Goal: Task Accomplishment & Management: Complete application form

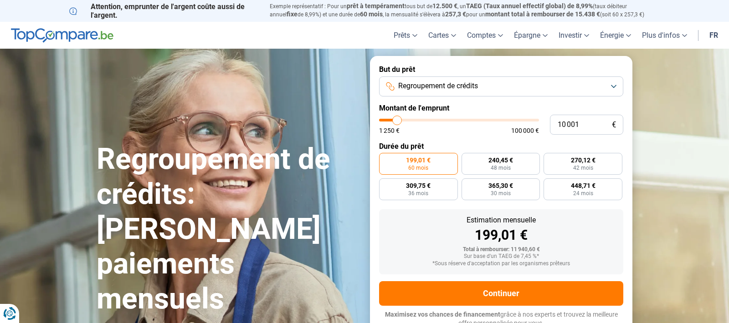
scroll to position [0, 0]
type input "13 250"
type input "13250"
type input "14 250"
type input "14250"
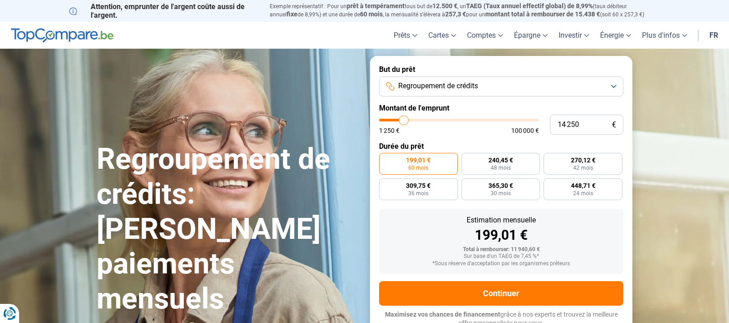
type input "17 000"
type input "17000"
type input "20 000"
type input "20000"
type input "23 000"
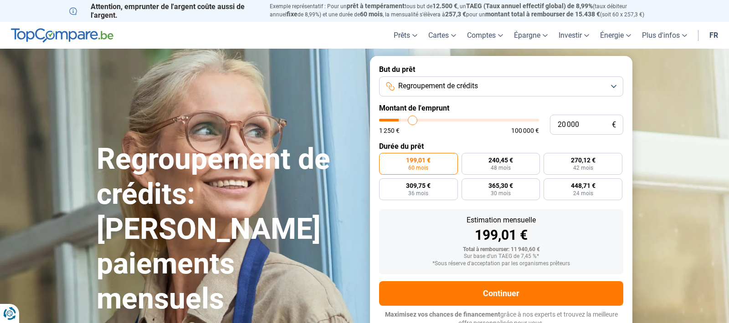
type input "23000"
type input "25 250"
type input "25250"
type input "27 000"
type input "27000"
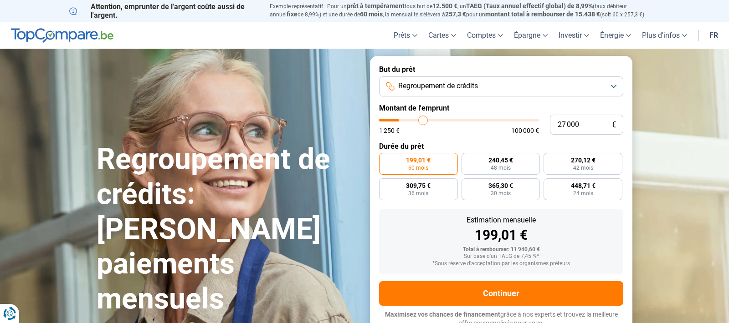
type input "29 500"
type input "29500"
type input "32 000"
type input "32000"
type input "34 500"
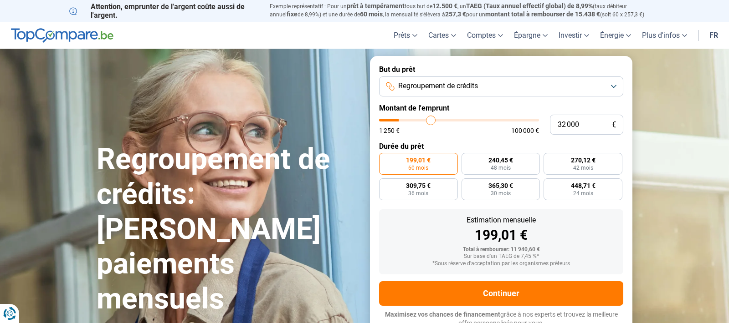
type input "34500"
type input "39 250"
type input "39250"
type input "44 500"
type input "44500"
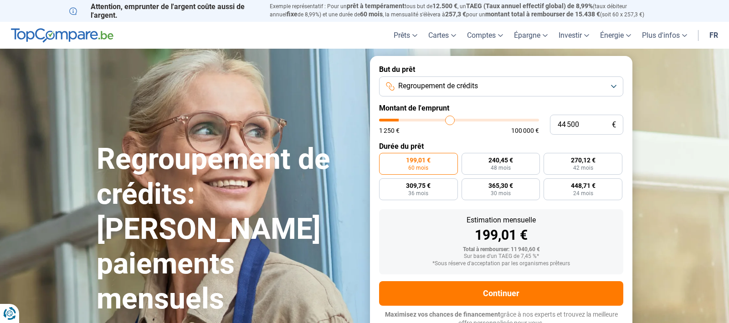
type input "49 250"
type input "49250"
type input "52 250"
type input "52250"
type input "55 500"
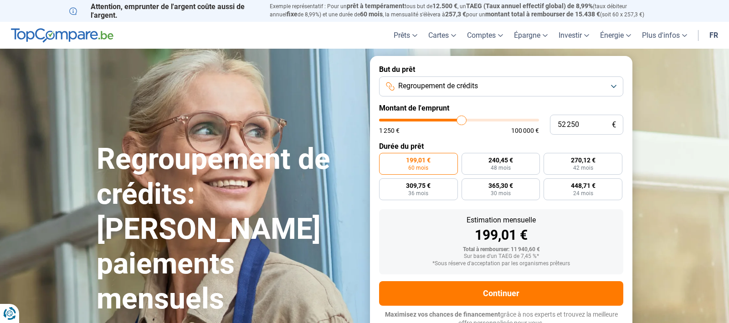
type input "55500"
type input "58 750"
type input "58750"
type input "61 500"
type input "61500"
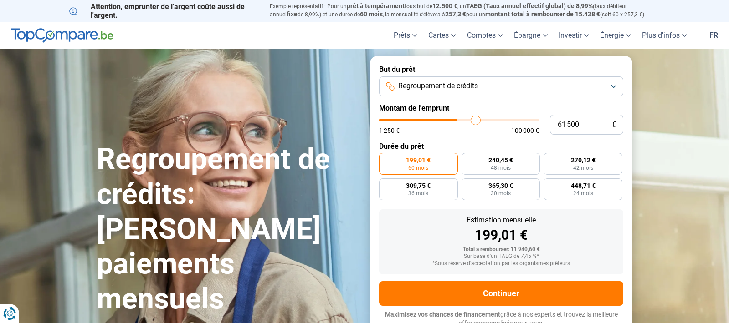
type input "63 250"
type input "63250"
type input "64 250"
type input "64250"
type input "64 500"
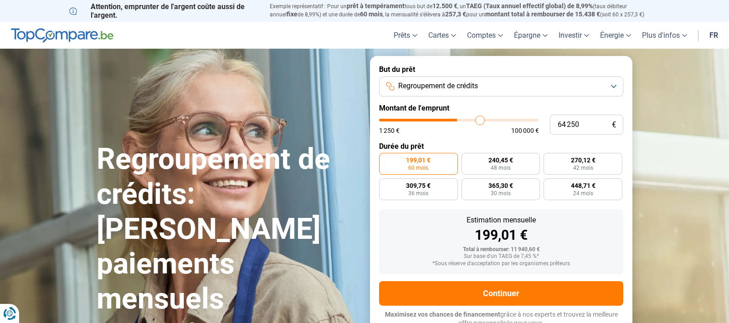
type input "64500"
type input "64 750"
type input "64750"
type input "65 500"
type input "65500"
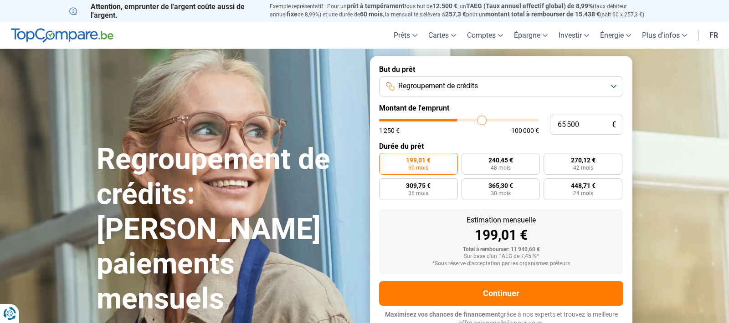
type input "65 750"
type input "65750"
type input "66 000"
type input "66000"
type input "66 250"
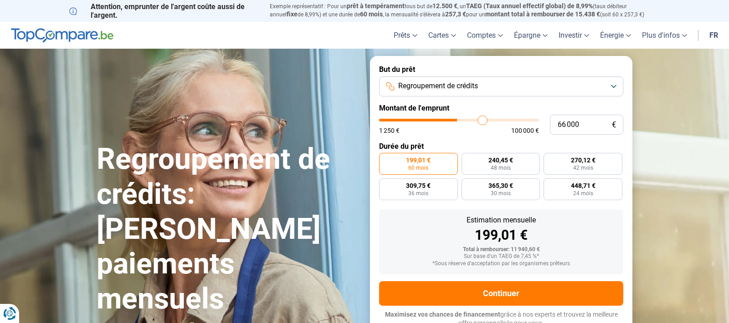
type input "66250"
type input "66 500"
type input "66500"
type input "67 000"
type input "67000"
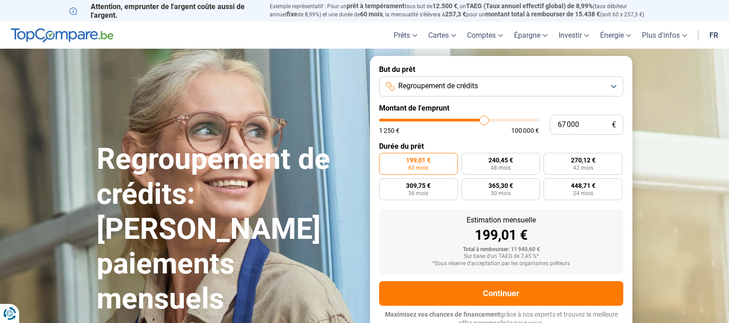
type input "67 500"
type input "67500"
type input "67 750"
type input "67750"
type input "68 000"
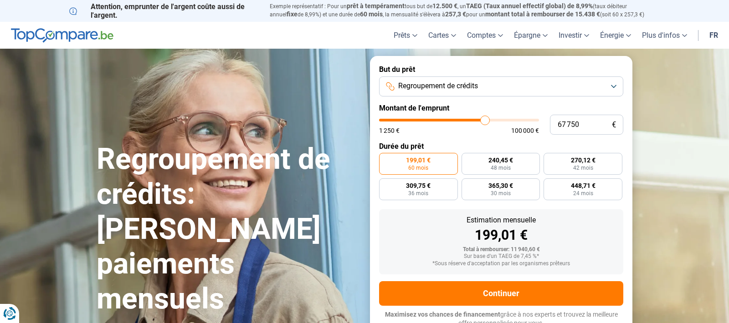
type input "68000"
type input "68 500"
type input "68500"
type input "68 750"
type input "68750"
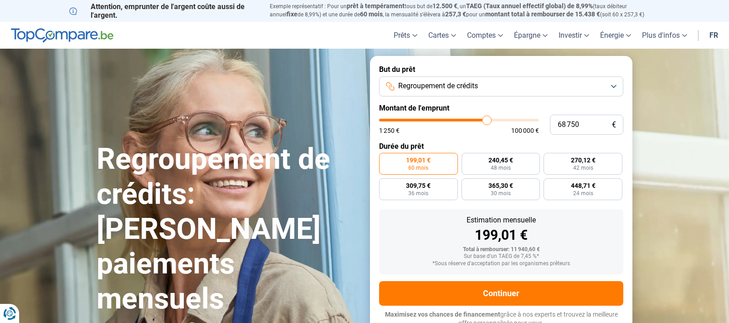
type input "69 000"
type input "69000"
type input "69 250"
type input "69250"
type input "70 000"
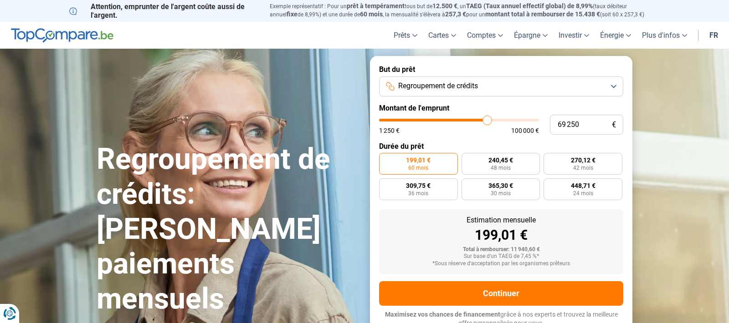
type input "70000"
type input "70 250"
type input "70250"
type input "71 500"
type input "71500"
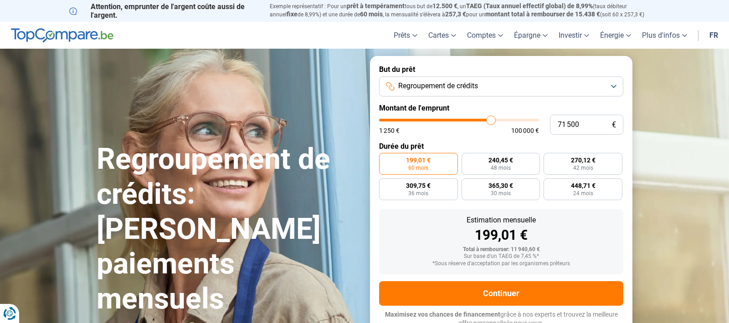
type input "72 250"
type input "72250"
type input "73 500"
type input "73500"
type input "74 500"
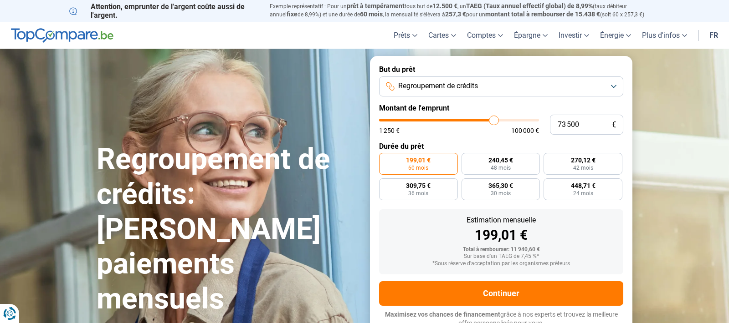
type input "74500"
type input "75 000"
type input "75000"
type input "75 500"
type input "75500"
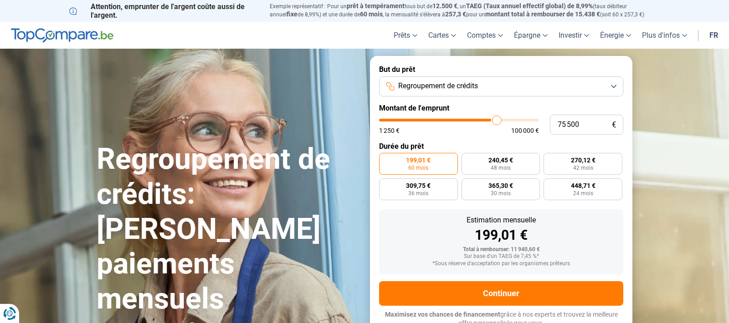
type input "76 000"
type input "76000"
type input "76 250"
type input "76250"
type input "76 750"
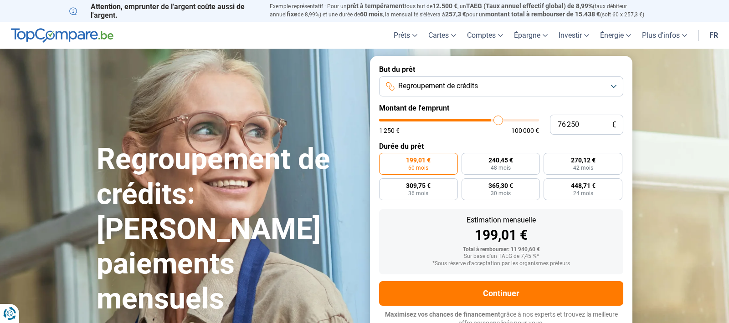
type input "76750"
type input "77 000"
type input "77000"
type input "78 000"
type input "78000"
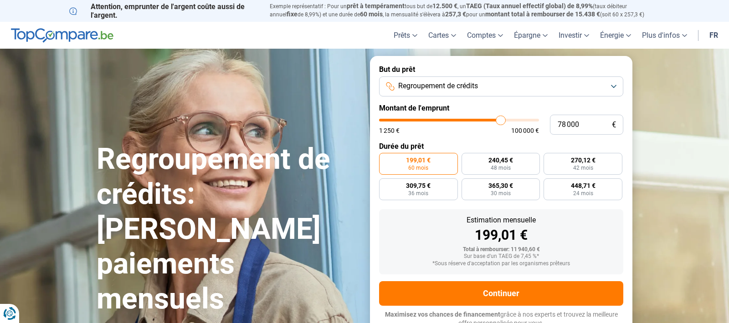
type input "79 250"
type input "79250"
type input "81 000"
type input "81000"
type input "83 000"
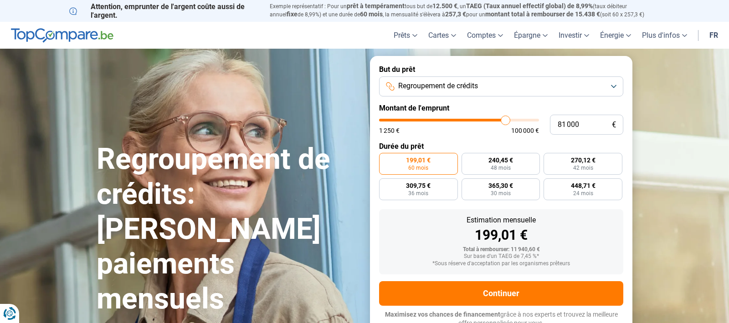
type input "83000"
type input "84 750"
type input "84750"
type input "86 250"
type input "86250"
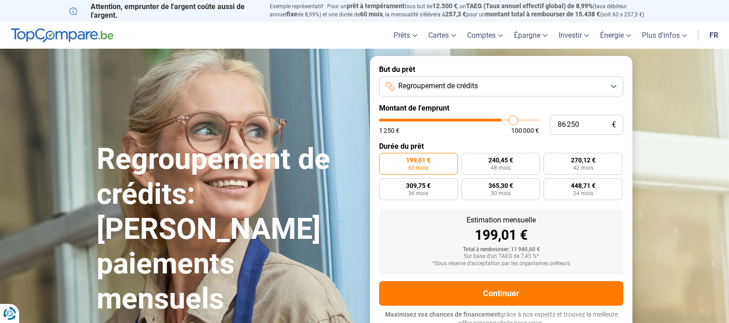
type input "88 500"
type input "88500"
type input "90 250"
type input "90250"
type input "93 750"
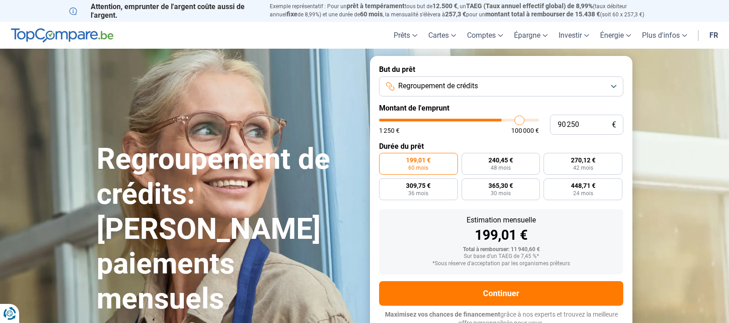
type input "93750"
type input "98 250"
type input "98250"
type input "100 000"
drag, startPoint x: 402, startPoint y: 122, endPoint x: 604, endPoint y: 117, distance: 201.9
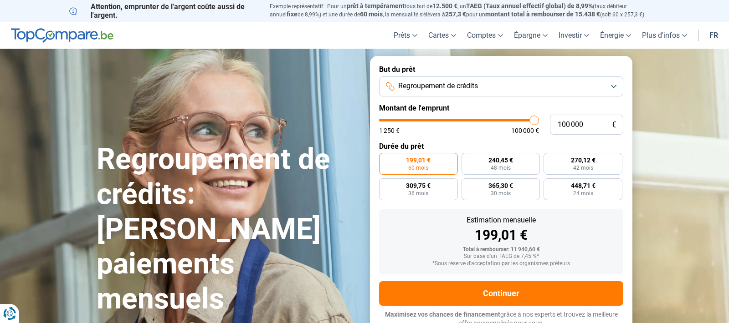
type input "100000"
click at [604, 117] on div "100 000 € 1 250 € 100 000 €" at bounding box center [501, 125] width 244 height 20
radio input "false"
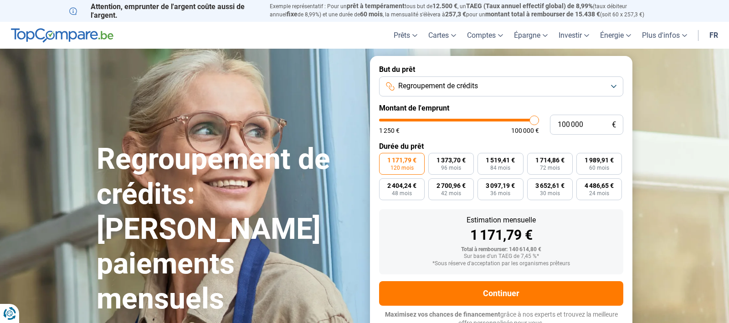
scroll to position [3, 0]
